Goal: Communication & Community: Answer question/provide support

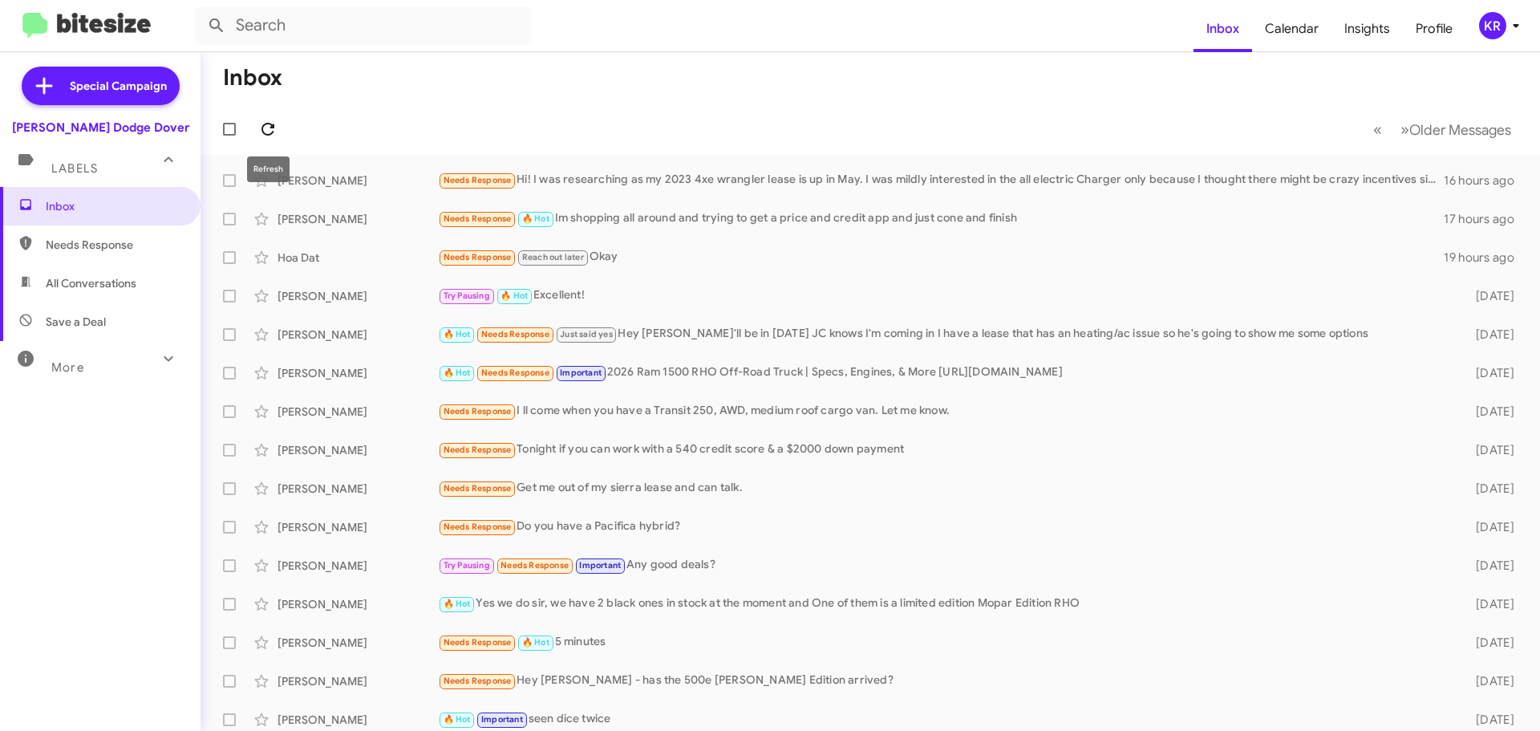
click at [273, 132] on icon at bounding box center [267, 129] width 13 height 13
click at [594, 190] on div "[PERSON_NAME] Needs Response Hi! I was researching as my 2023 4xe wrangler leas…" at bounding box center [870, 180] width 1314 height 32
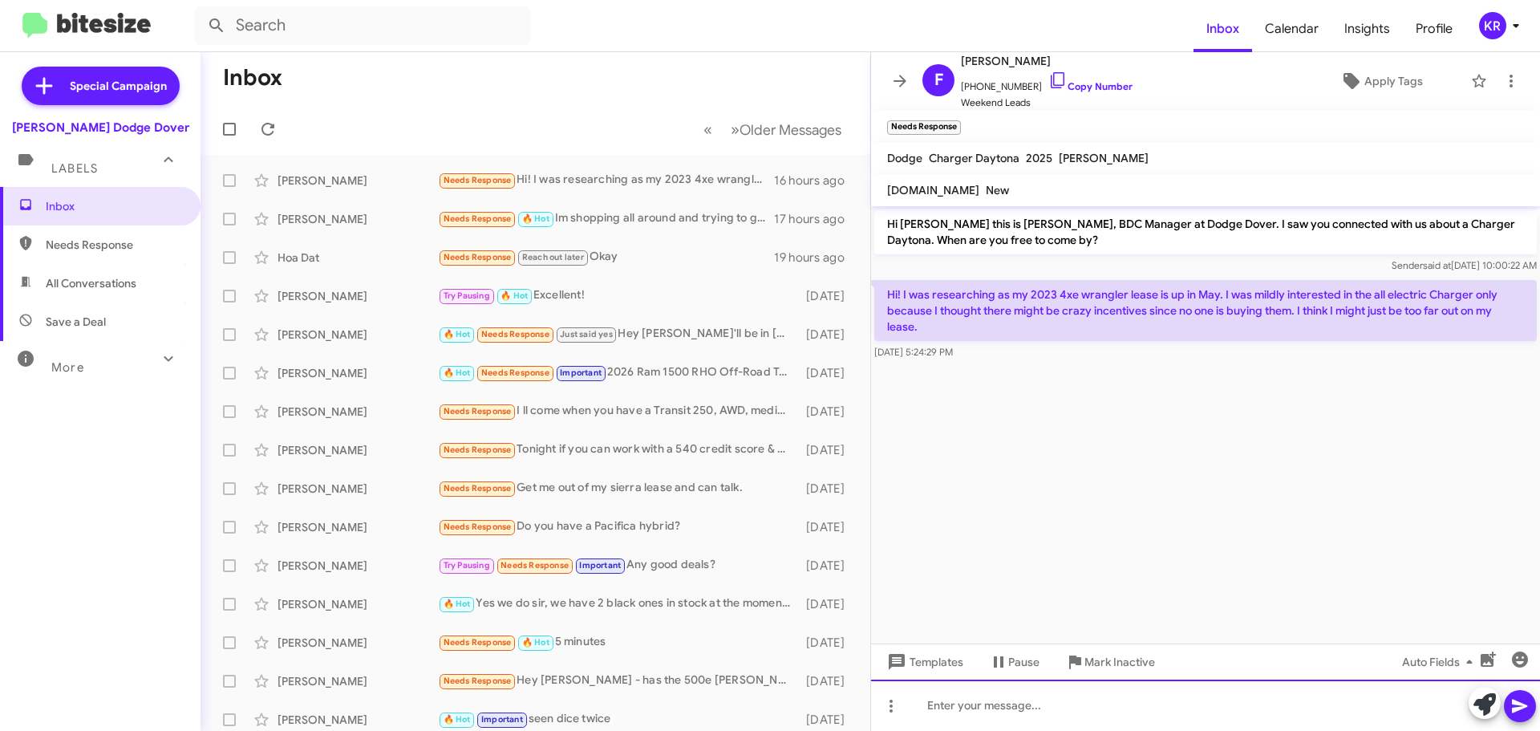
click at [1076, 699] on div at bounding box center [1205, 704] width 669 height 51
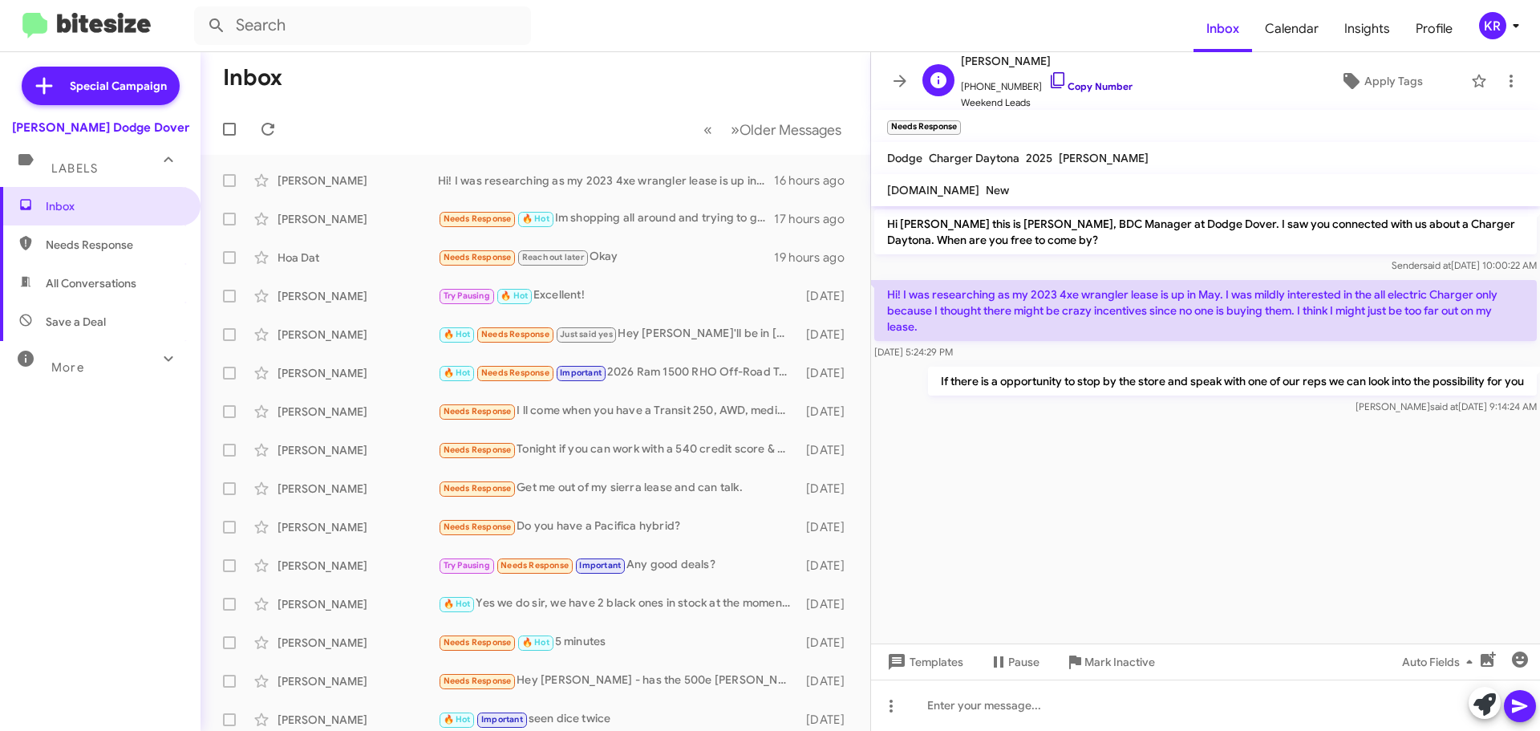
click at [1095, 88] on link "Copy Number" at bounding box center [1090, 86] width 84 height 12
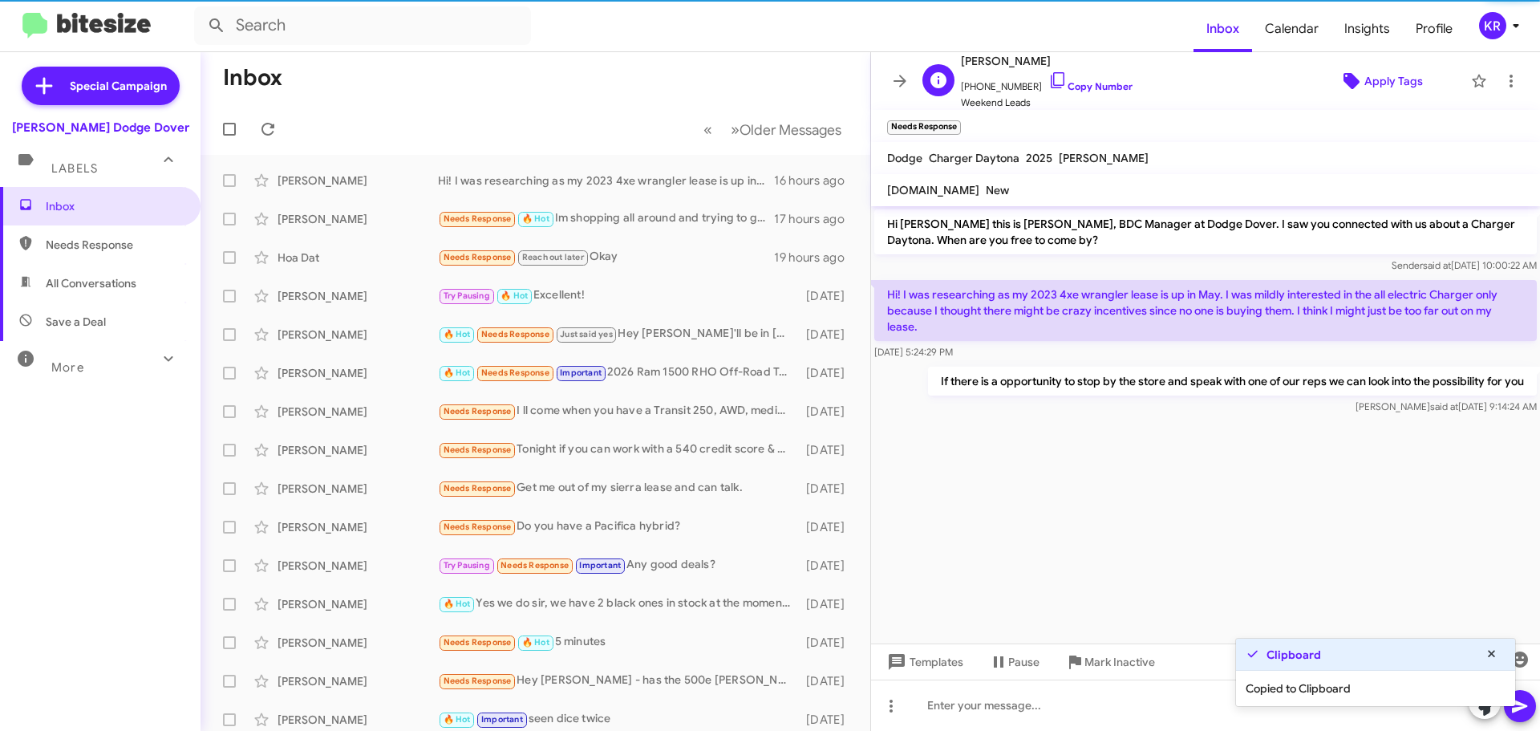
click at [1368, 86] on span "Apply Tags" at bounding box center [1393, 81] width 59 height 29
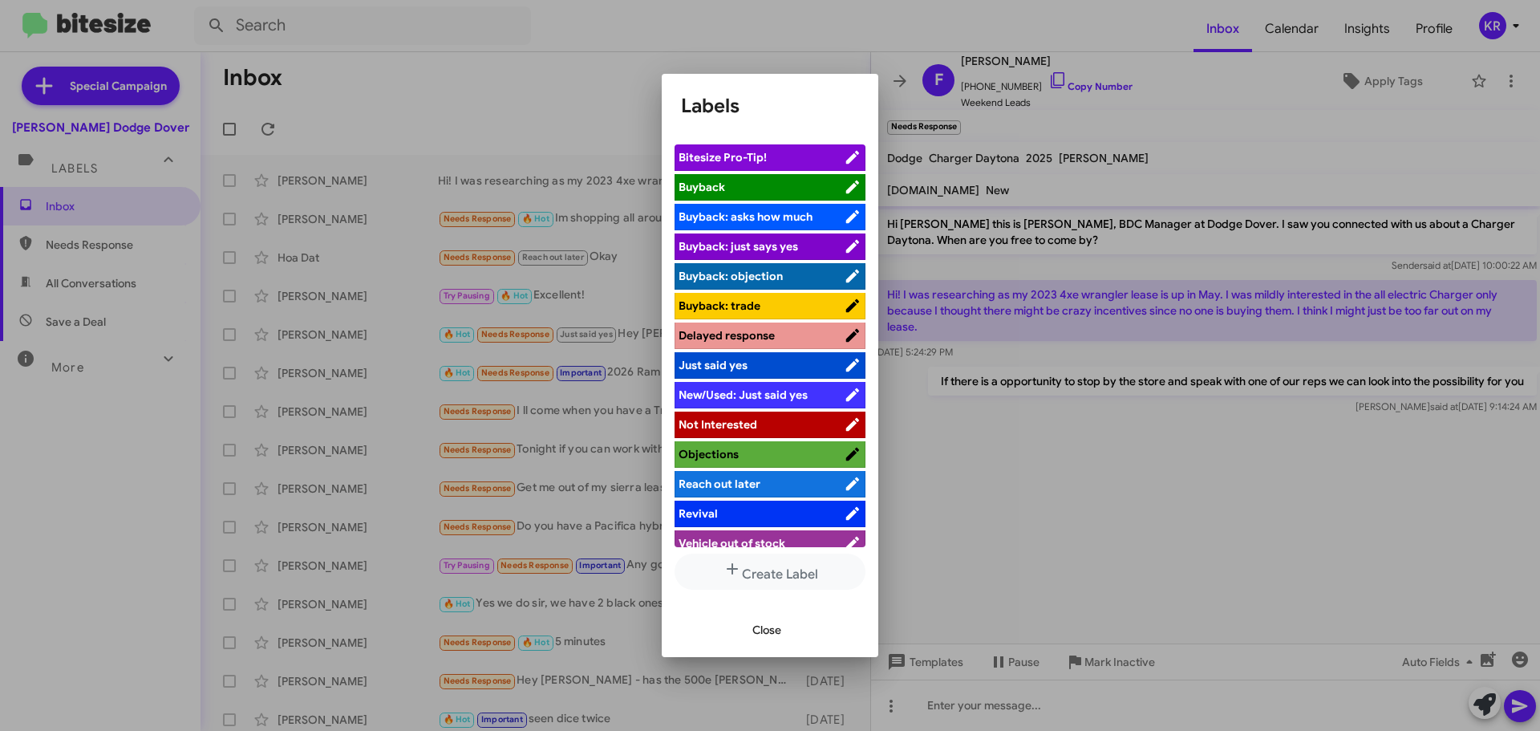
scroll to position [43, 0]
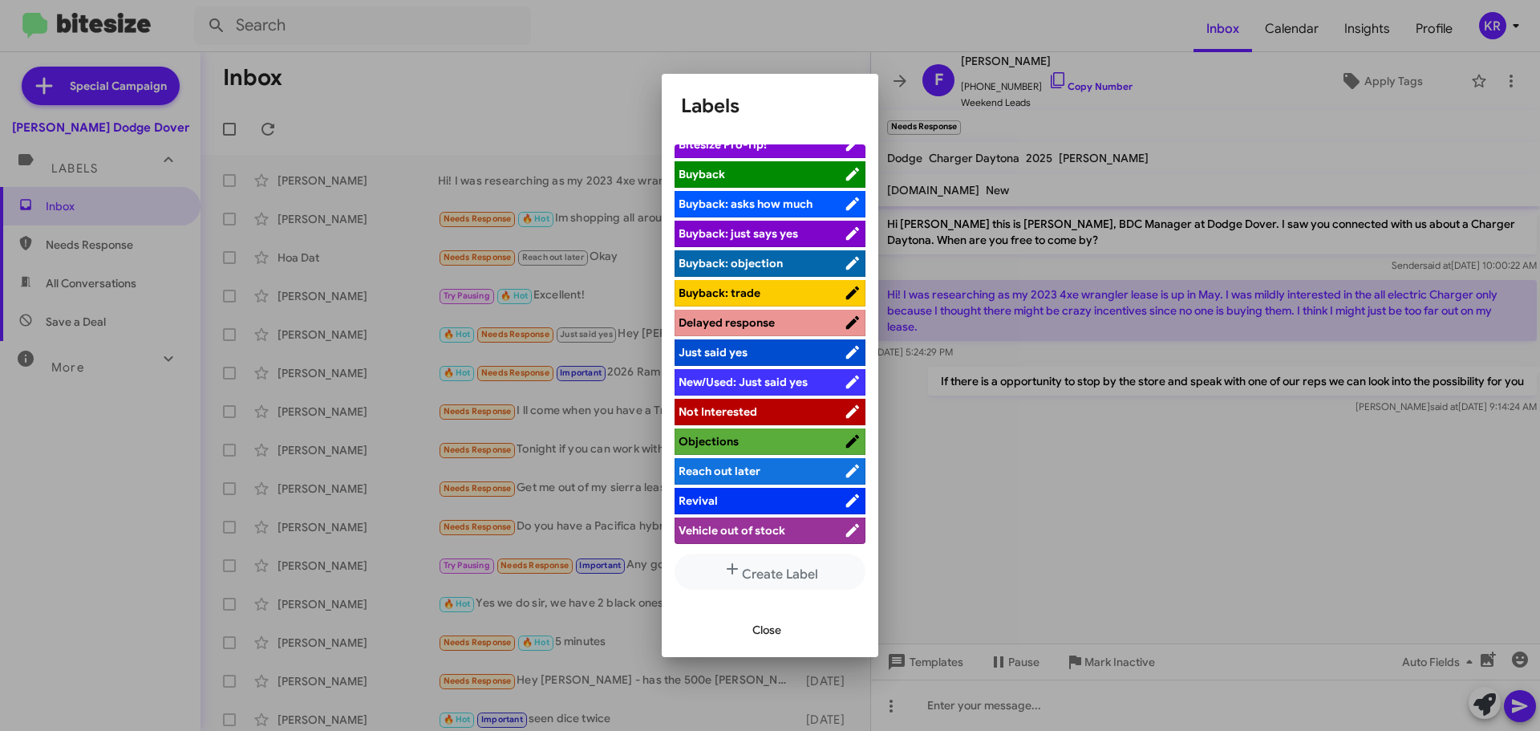
click at [757, 464] on span "Reach out later" at bounding box center [720, 471] width 82 height 14
click at [780, 631] on span "Close" at bounding box center [766, 629] width 29 height 29
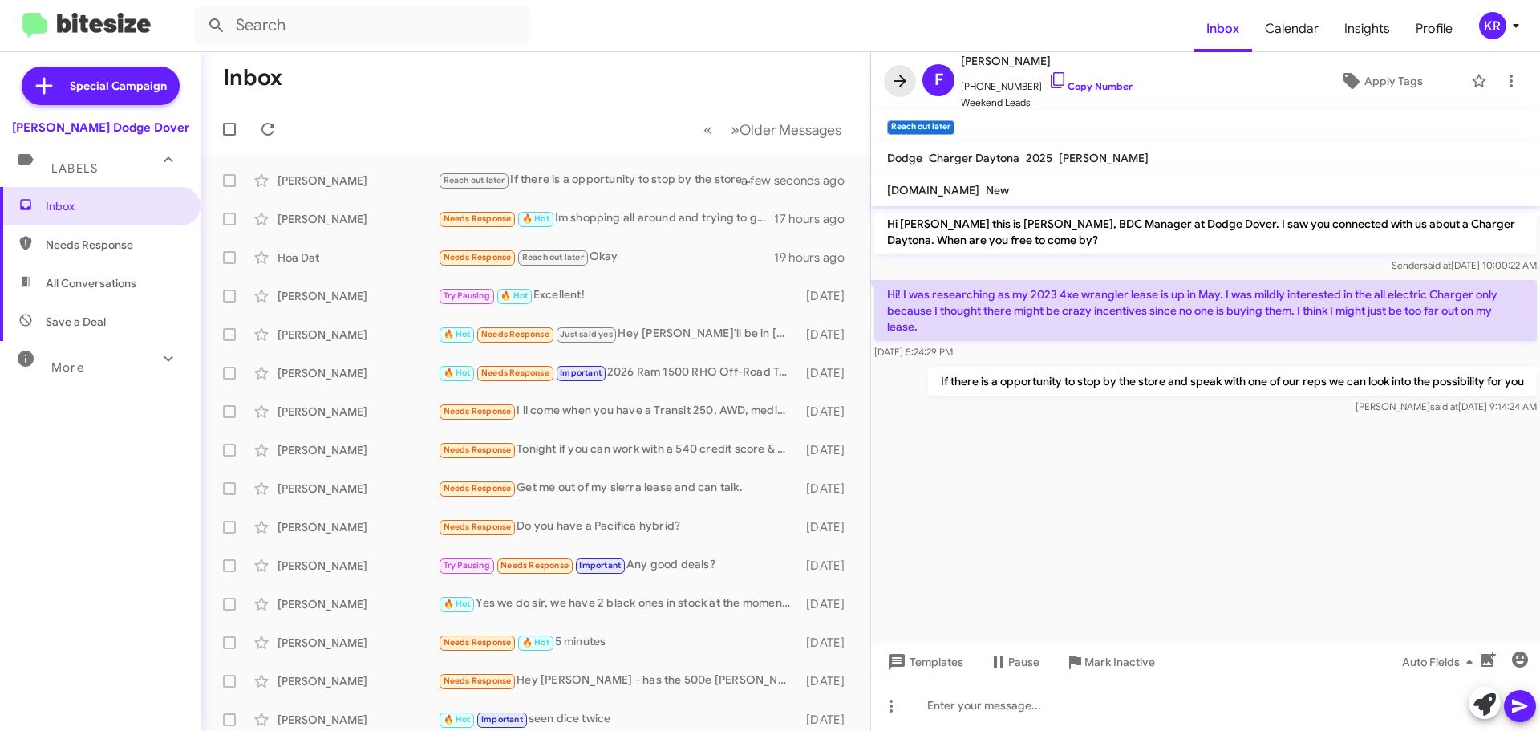
click at [905, 84] on icon at bounding box center [899, 80] width 19 height 19
